Goal: Navigation & Orientation: Find specific page/section

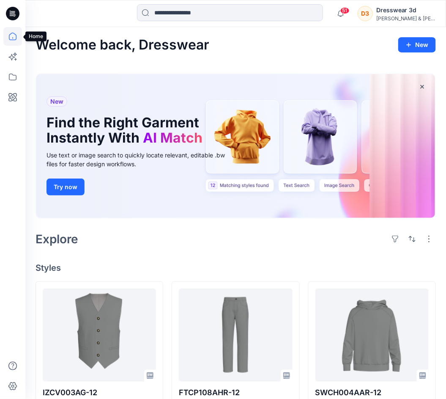
click at [13, 35] on icon at bounding box center [12, 36] width 19 height 19
click at [13, 80] on icon at bounding box center [12, 77] width 19 height 19
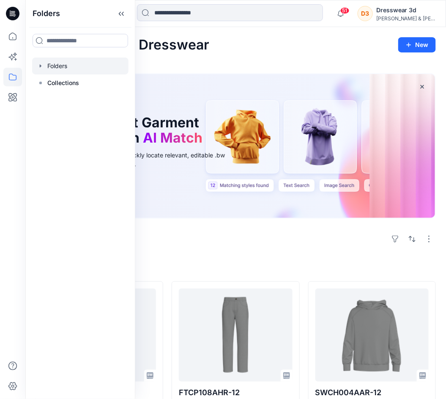
click at [57, 70] on div at bounding box center [80, 66] width 96 height 17
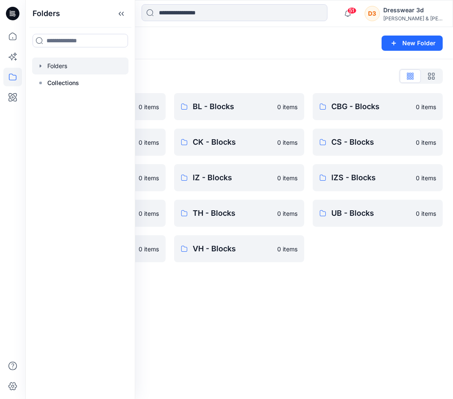
click at [217, 66] on div "Folders List *DESIGN APPROVALS 0 items CH - Blocks 0 items FT - Blocks 0 items …" at bounding box center [239, 165] width 428 height 213
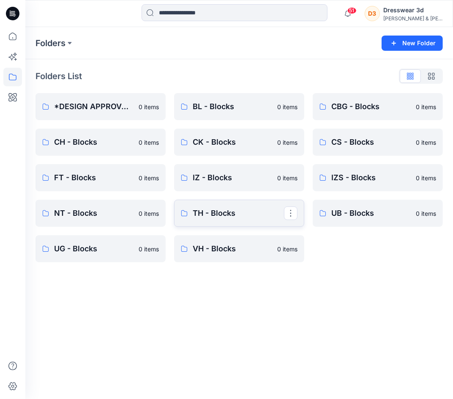
click at [214, 211] on p "TH - Blocks" at bounding box center [238, 213] width 91 height 12
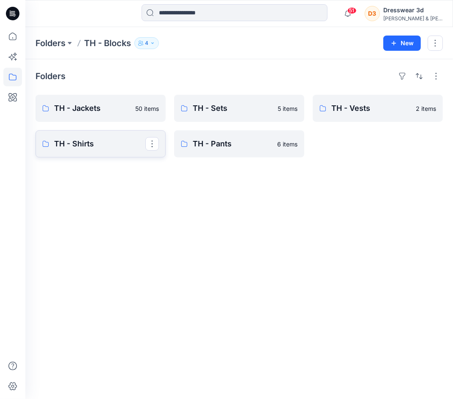
click at [90, 140] on p "TH - Shirts" at bounding box center [99, 144] width 91 height 12
